Goal: Information Seeking & Learning: Understand process/instructions

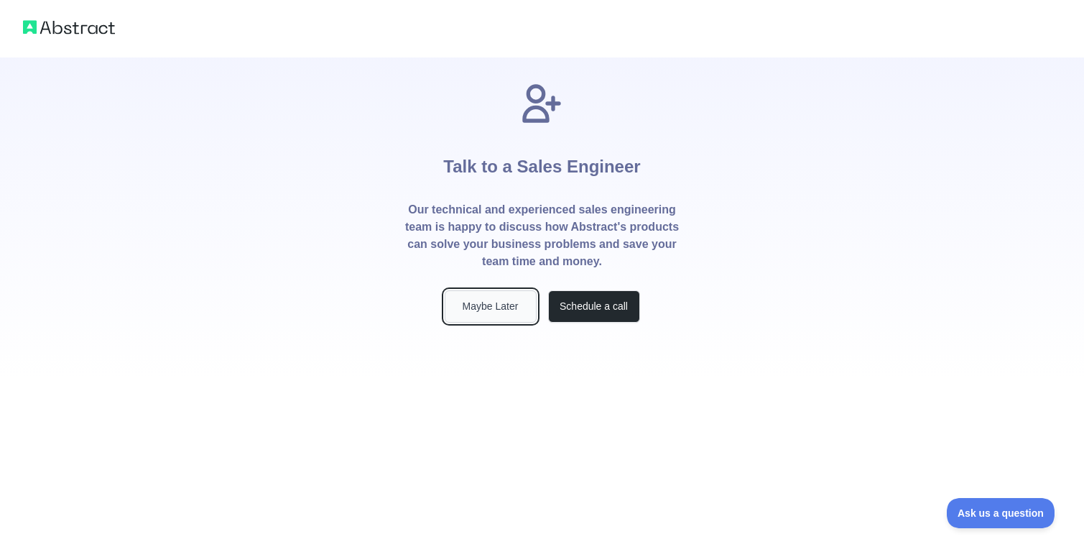
click at [500, 303] on button "Maybe Later" at bounding box center [491, 306] width 92 height 32
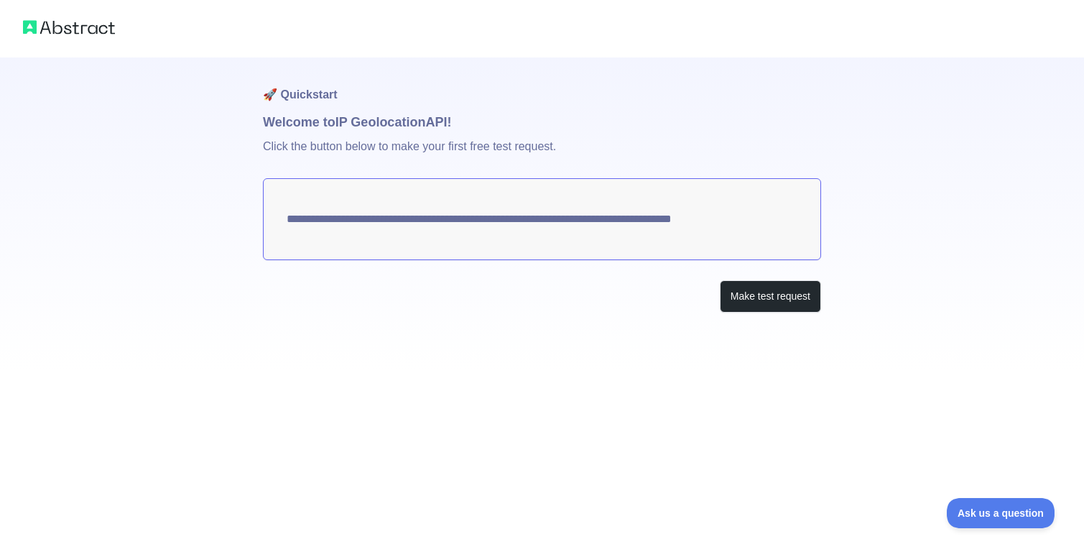
click at [573, 218] on textarea "**********" at bounding box center [542, 219] width 558 height 82
click at [759, 301] on button "Make test request" at bounding box center [770, 296] width 101 height 32
